Goal: Task Accomplishment & Management: Use online tool/utility

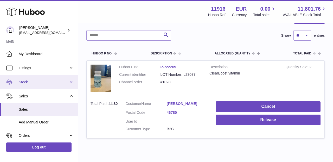
scroll to position [62, 0]
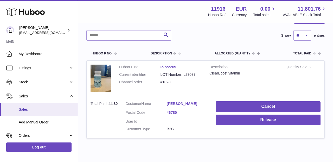
click at [42, 110] on span "Sales" at bounding box center [46, 109] width 55 height 5
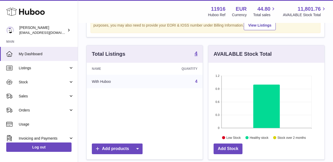
scroll to position [32, 0]
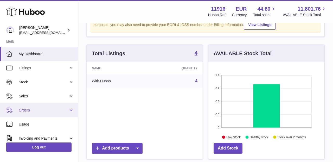
click at [62, 108] on span "Orders" at bounding box center [44, 110] width 50 height 5
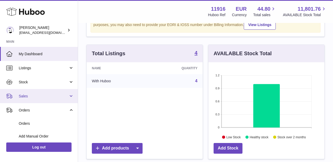
click at [61, 99] on link "Sales" at bounding box center [39, 96] width 78 height 14
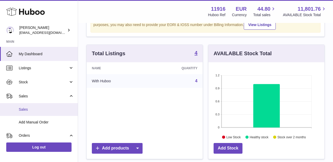
click at [57, 112] on link "Sales" at bounding box center [39, 109] width 78 height 13
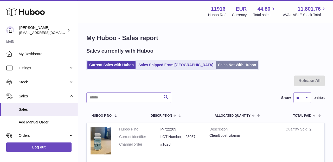
click at [216, 68] on link "Sales Not With Huboo" at bounding box center [237, 65] width 42 height 9
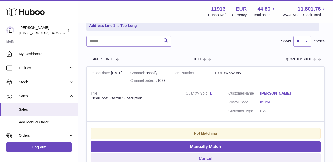
scroll to position [89, 0]
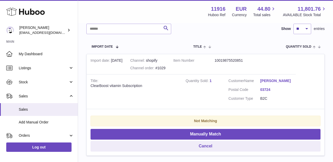
click at [210, 80] on link "1" at bounding box center [210, 81] width 2 height 4
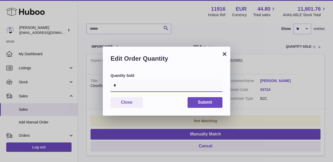
click at [187, 82] on input "*" at bounding box center [167, 85] width 112 height 12
type input "*"
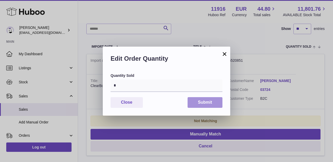
click at [202, 100] on button "Submit" at bounding box center [205, 102] width 35 height 11
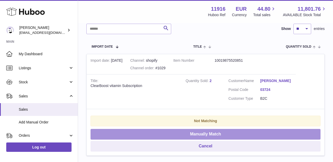
click at [188, 131] on button "Manually Match" at bounding box center [206, 134] width 230 height 11
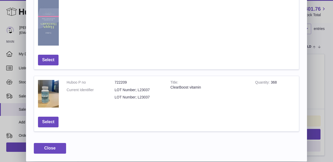
scroll to position [320, 0]
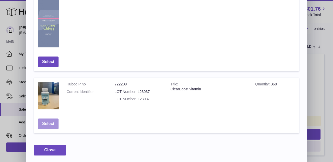
click at [51, 123] on button "Select" at bounding box center [48, 123] width 21 height 11
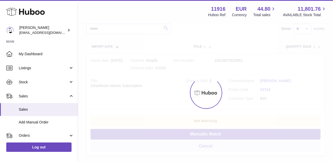
scroll to position [21, 0]
